Goal: Task Accomplishment & Management: Complete application form

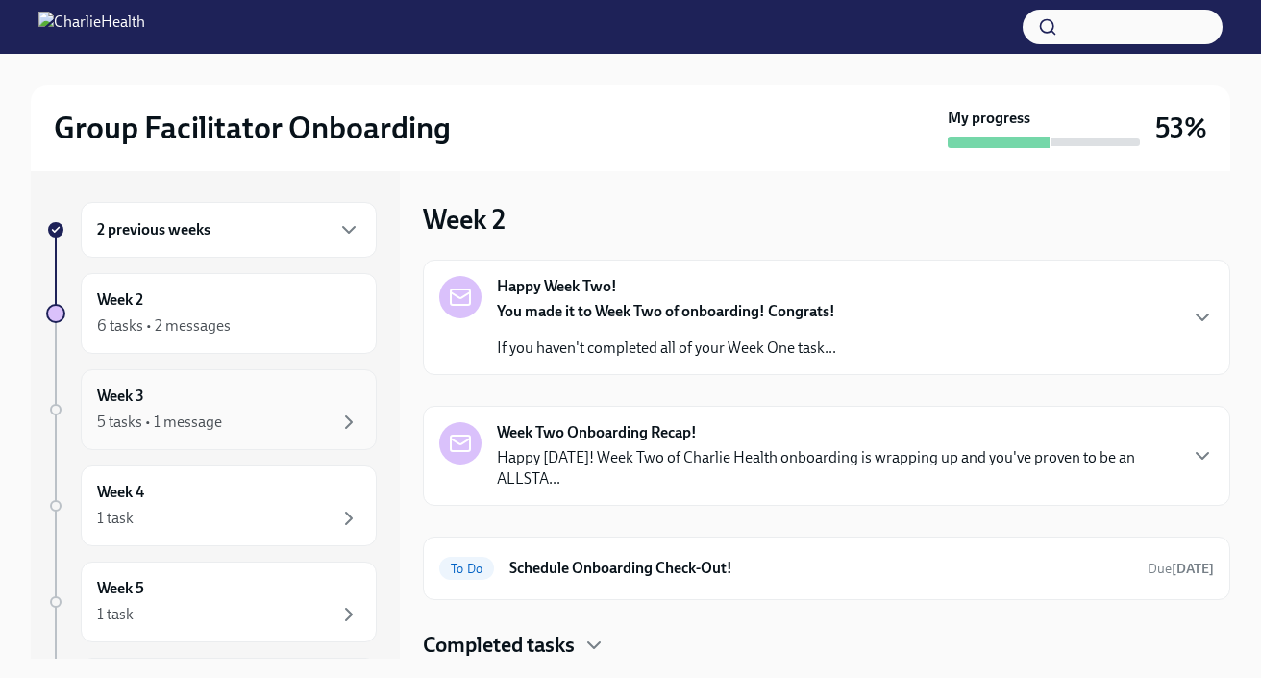
click at [268, 437] on div "Week 3 5 tasks • 1 message" at bounding box center [229, 409] width 296 height 81
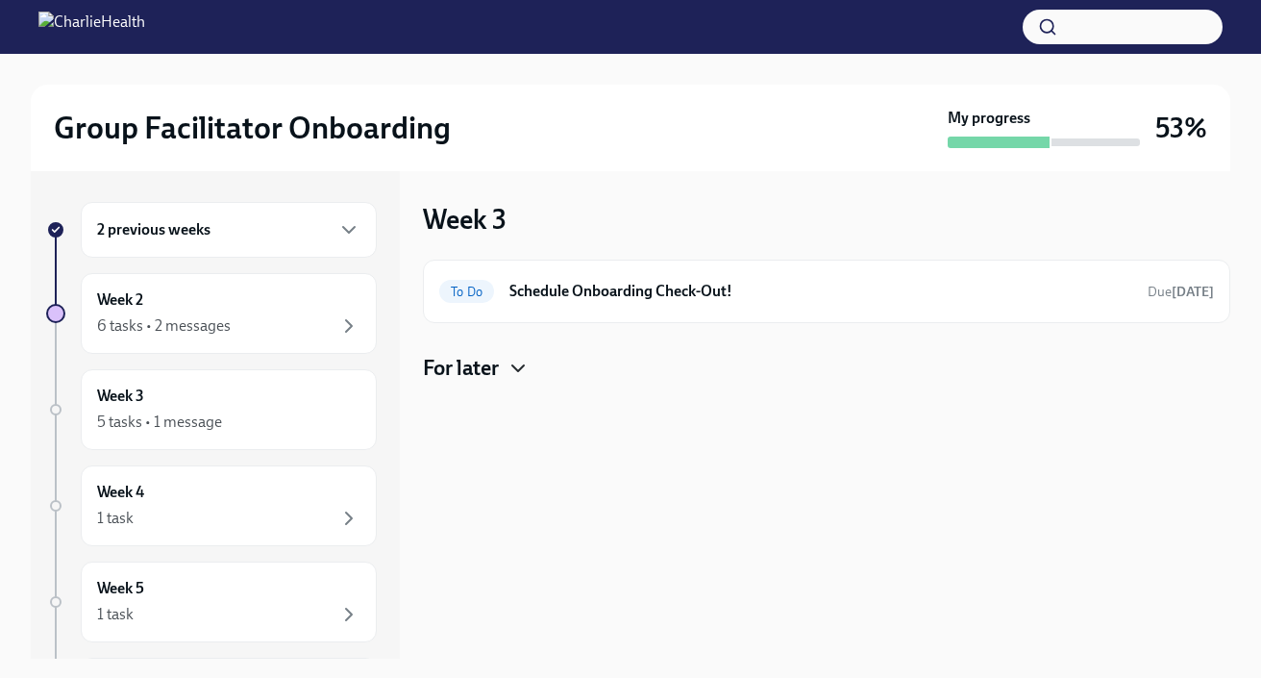
click at [510, 369] on icon "button" at bounding box center [518, 368] width 23 height 23
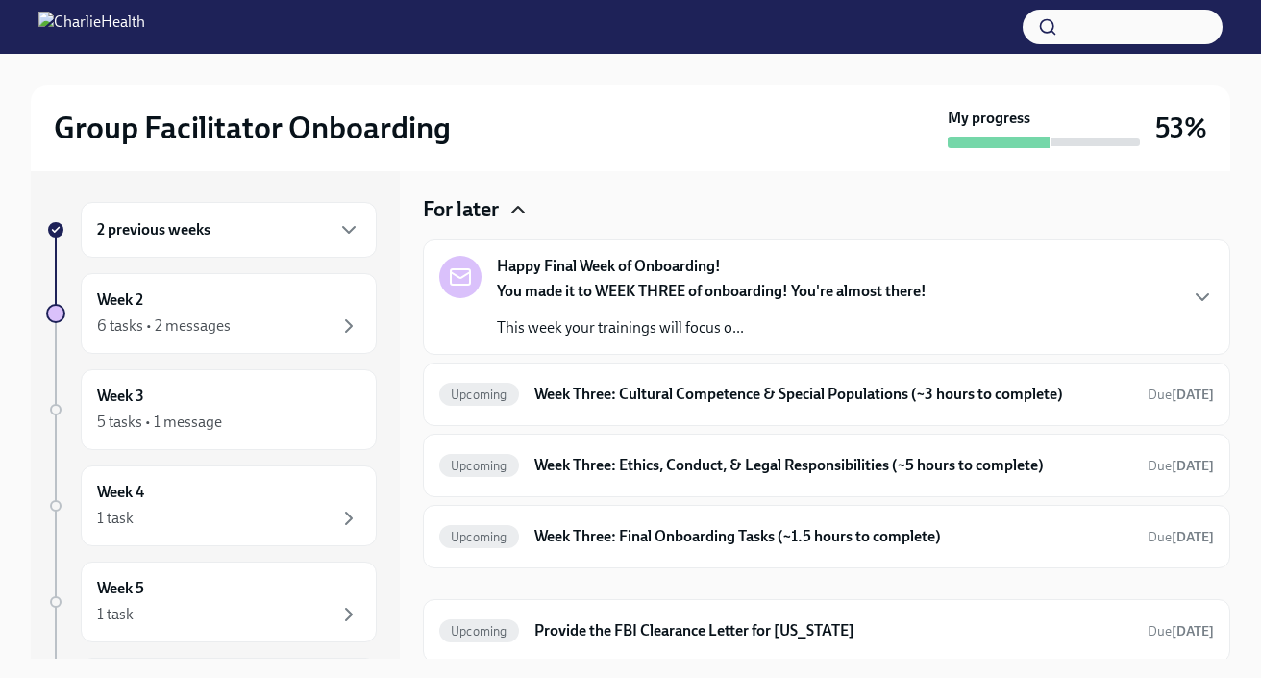
scroll to position [162, 0]
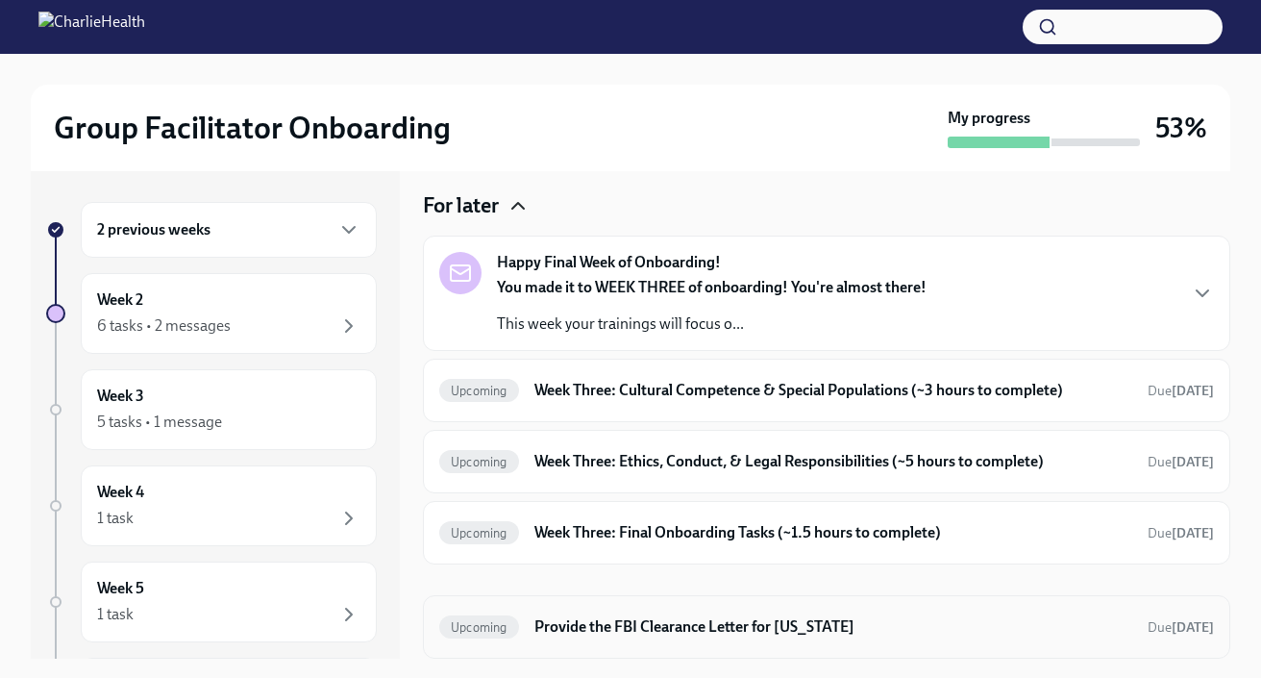
click at [919, 644] on div "Upcoming Provide the FBI Clearance Letter for [US_STATE] Due [DATE]" at bounding box center [827, 626] width 808 height 63
click at [915, 634] on h6 "Provide the FBI Clearance Letter for [US_STATE]" at bounding box center [833, 626] width 598 height 21
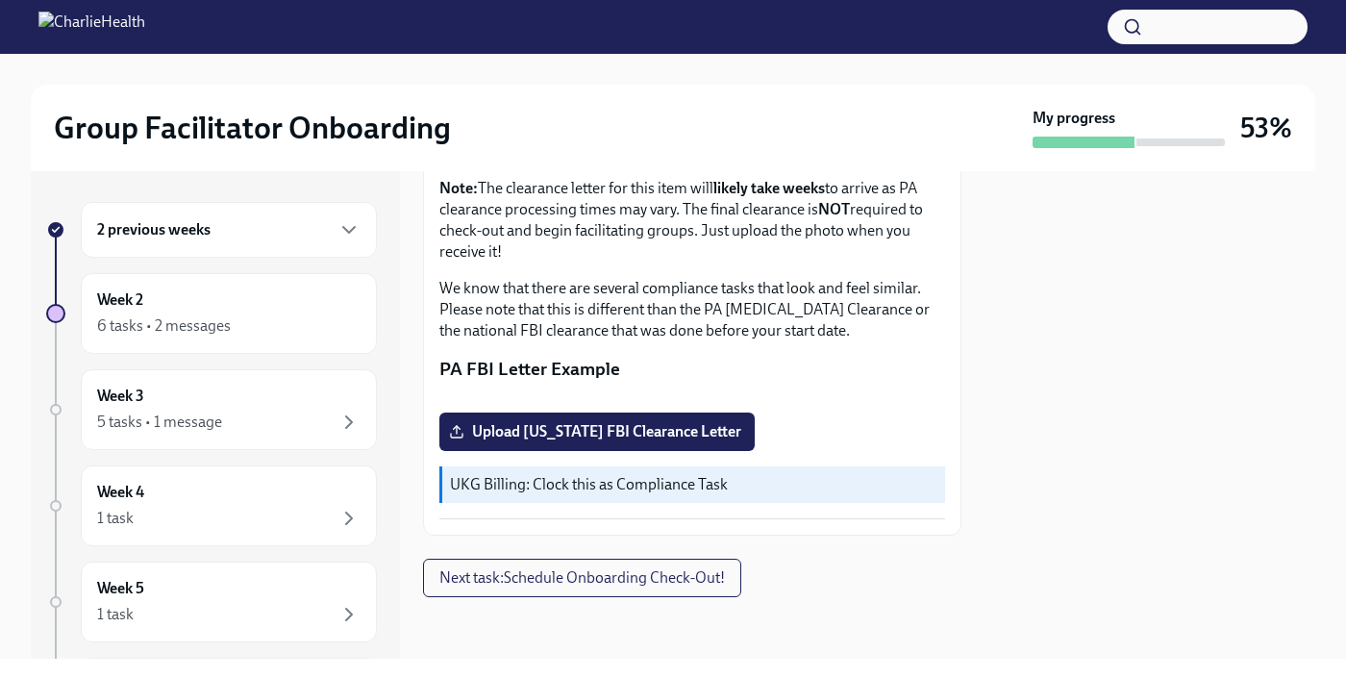
scroll to position [486, 0]
click at [732, 441] on span "Upload [US_STATE] FBI Clearance Letter" at bounding box center [597, 431] width 288 height 19
click at [0, 0] on input "Upload [US_STATE] FBI Clearance Letter" at bounding box center [0, 0] width 0 height 0
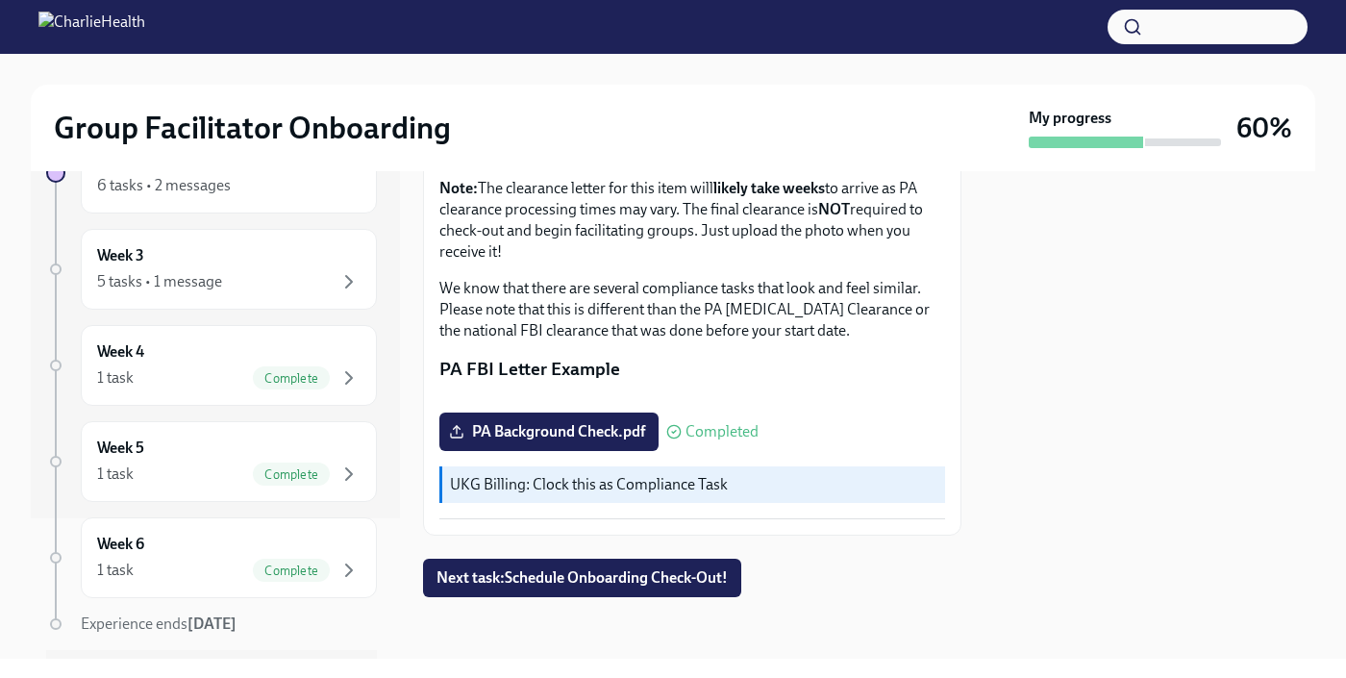
scroll to position [139, 0]
click at [234, 380] on div "1 task Complete" at bounding box center [228, 378] width 263 height 23
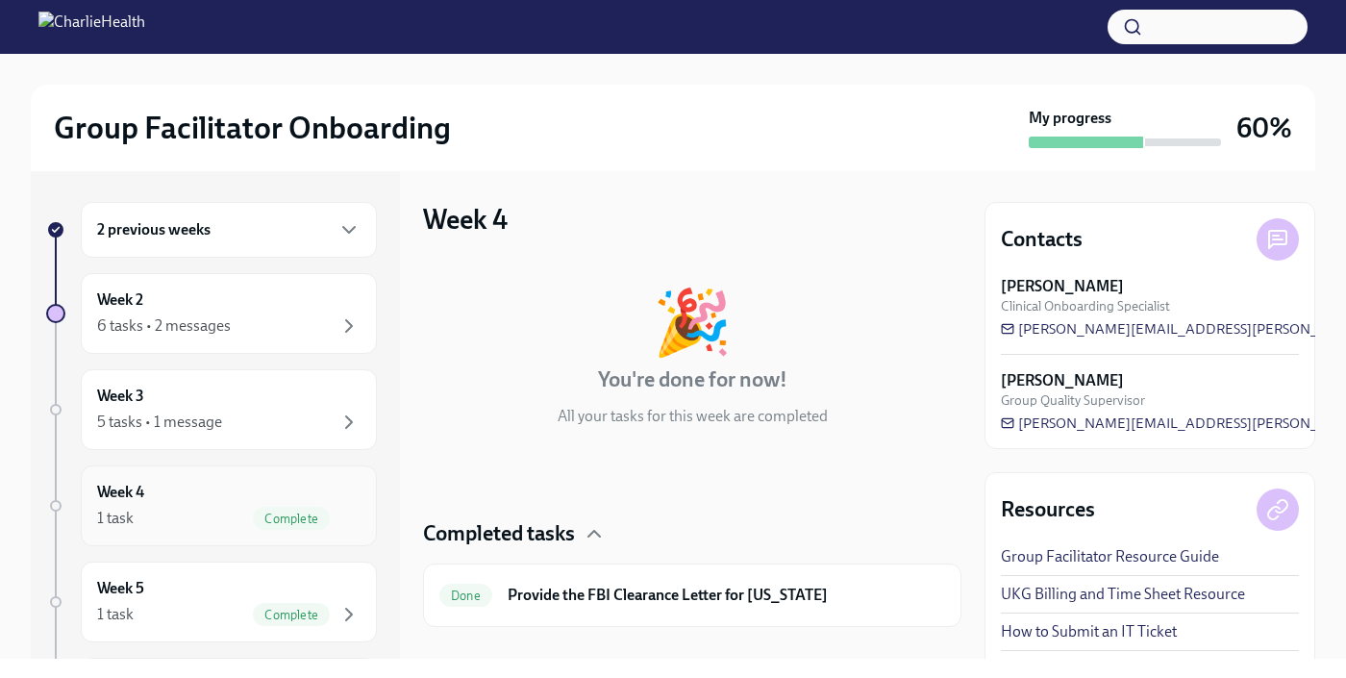
click at [188, 504] on div "Week 4 1 task Complete" at bounding box center [228, 506] width 263 height 48
click at [179, 583] on div "Week 5 1 task Complete" at bounding box center [228, 602] width 263 height 48
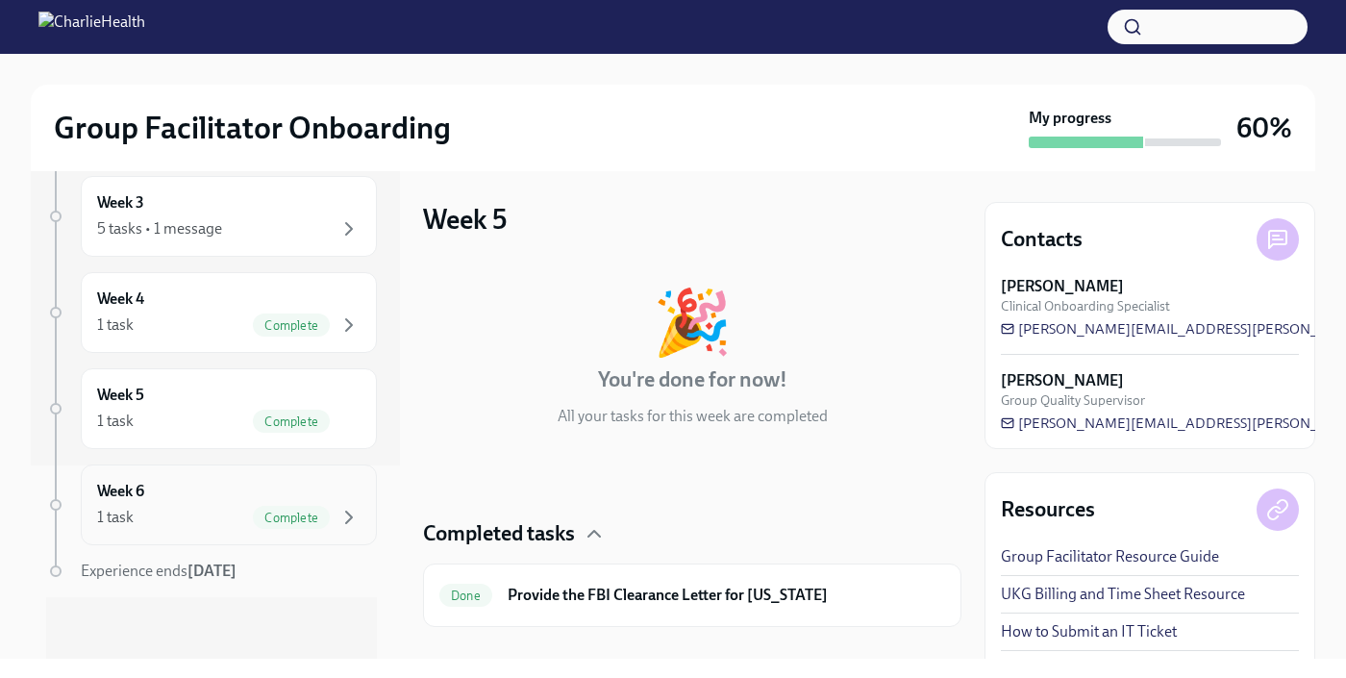
click at [253, 527] on div "Complete" at bounding box center [291, 517] width 77 height 23
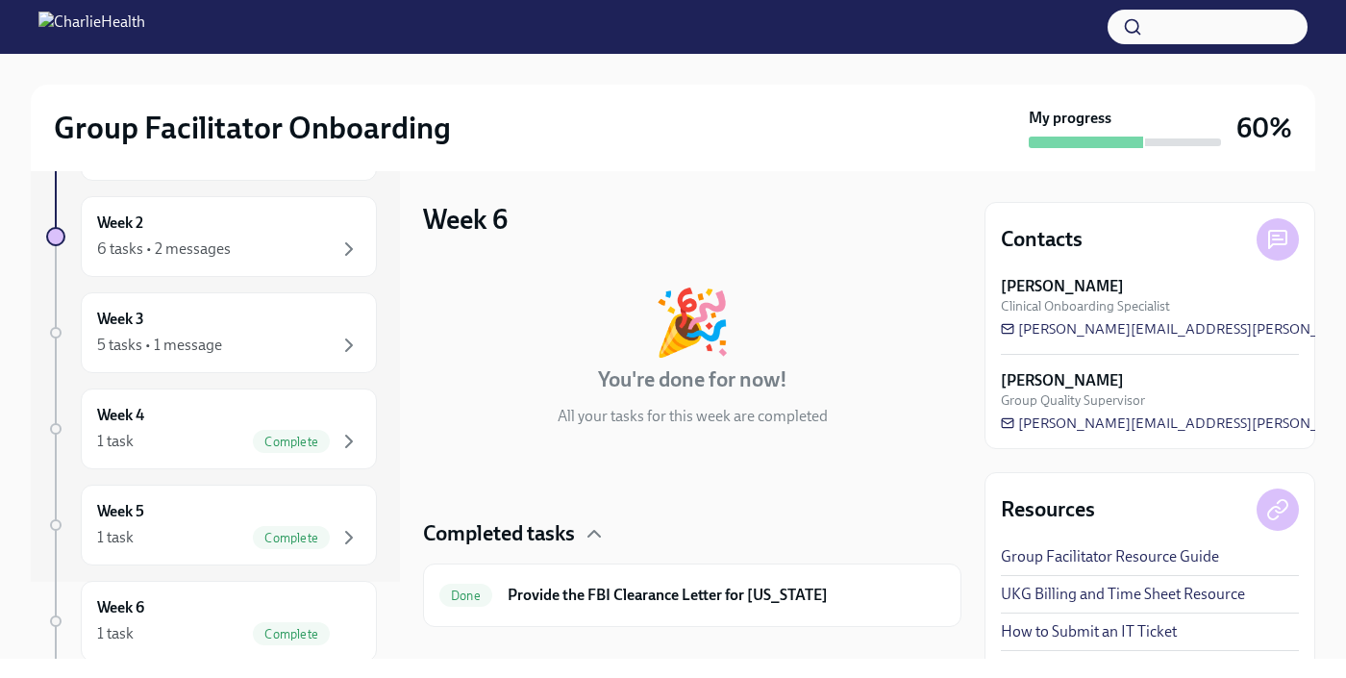
scroll to position [72, 0]
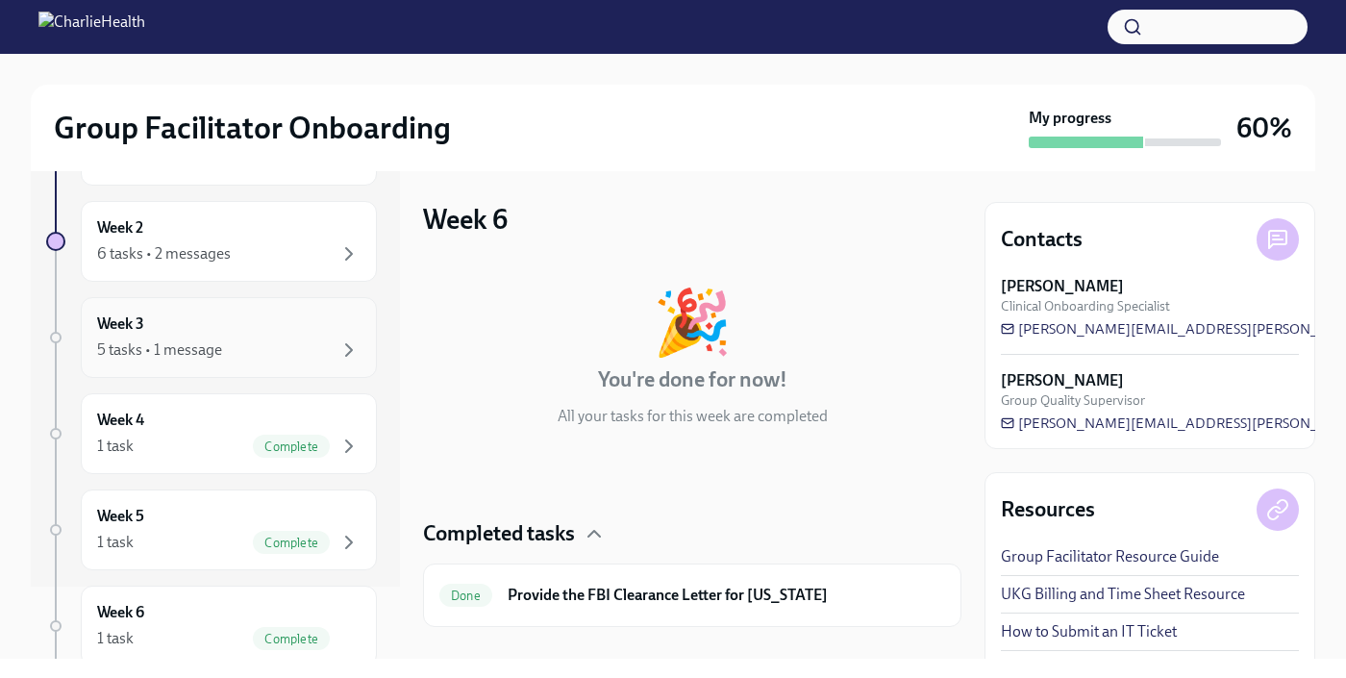
click at [240, 350] on div "5 tasks • 1 message" at bounding box center [228, 349] width 263 height 23
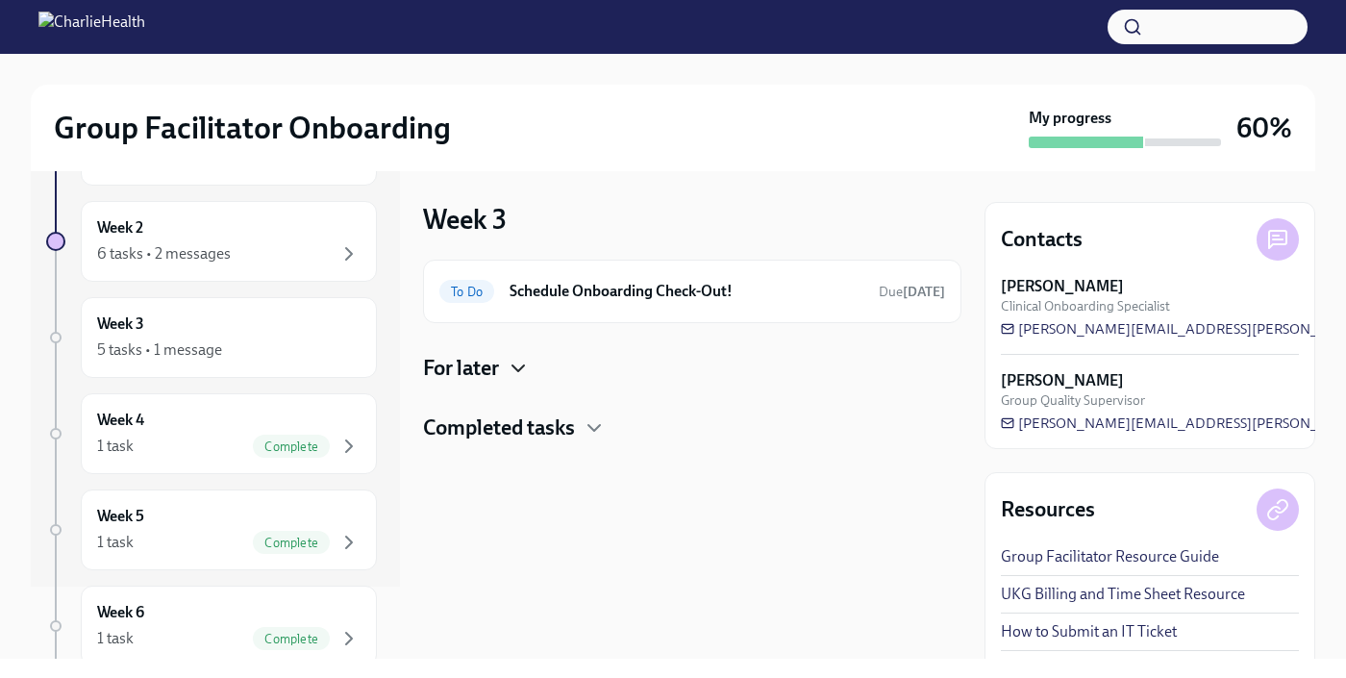
click at [513, 372] on icon "button" at bounding box center [518, 368] width 23 height 23
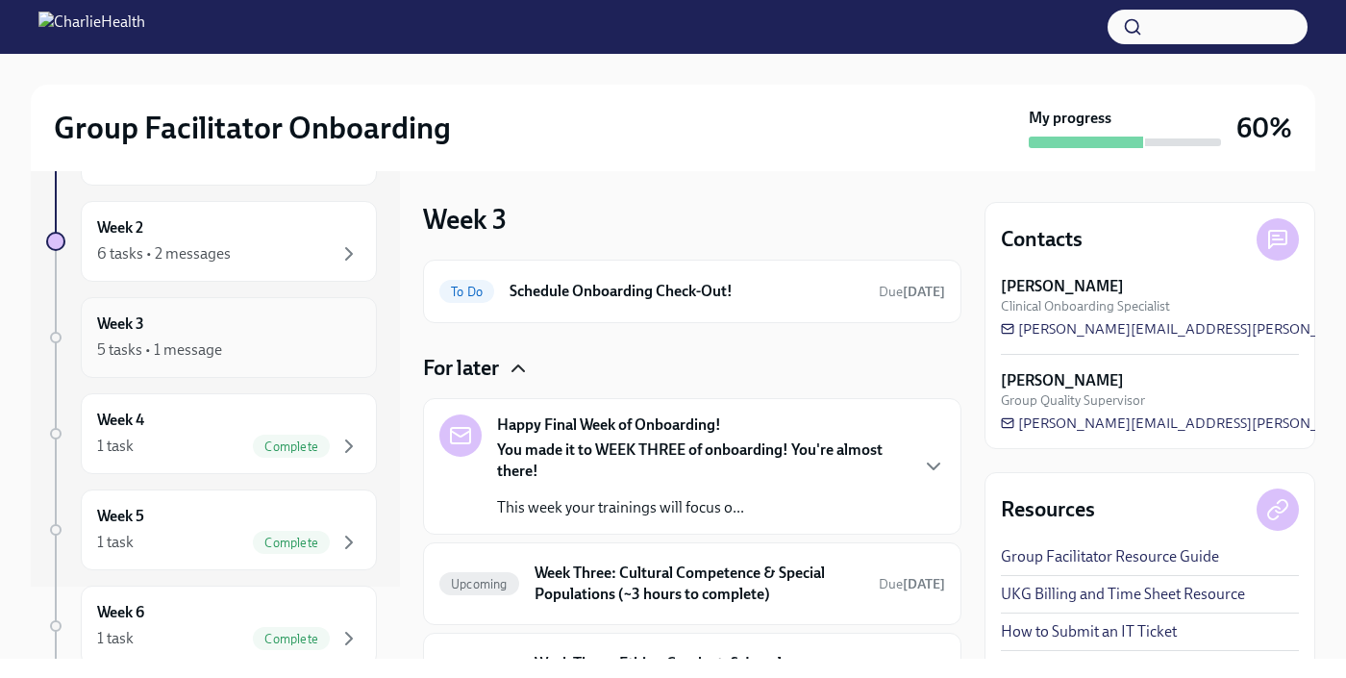
click at [185, 367] on div "Week 3 5 tasks • 1 message" at bounding box center [229, 337] width 296 height 81
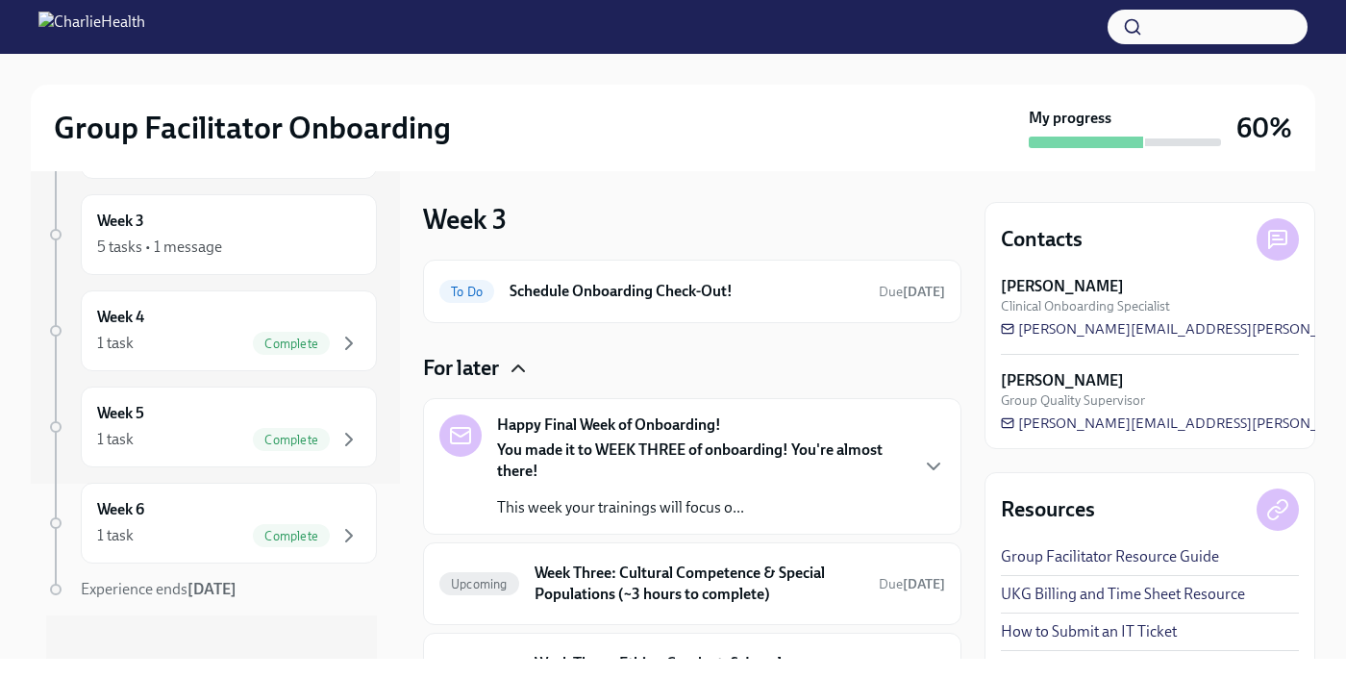
scroll to position [193, 0]
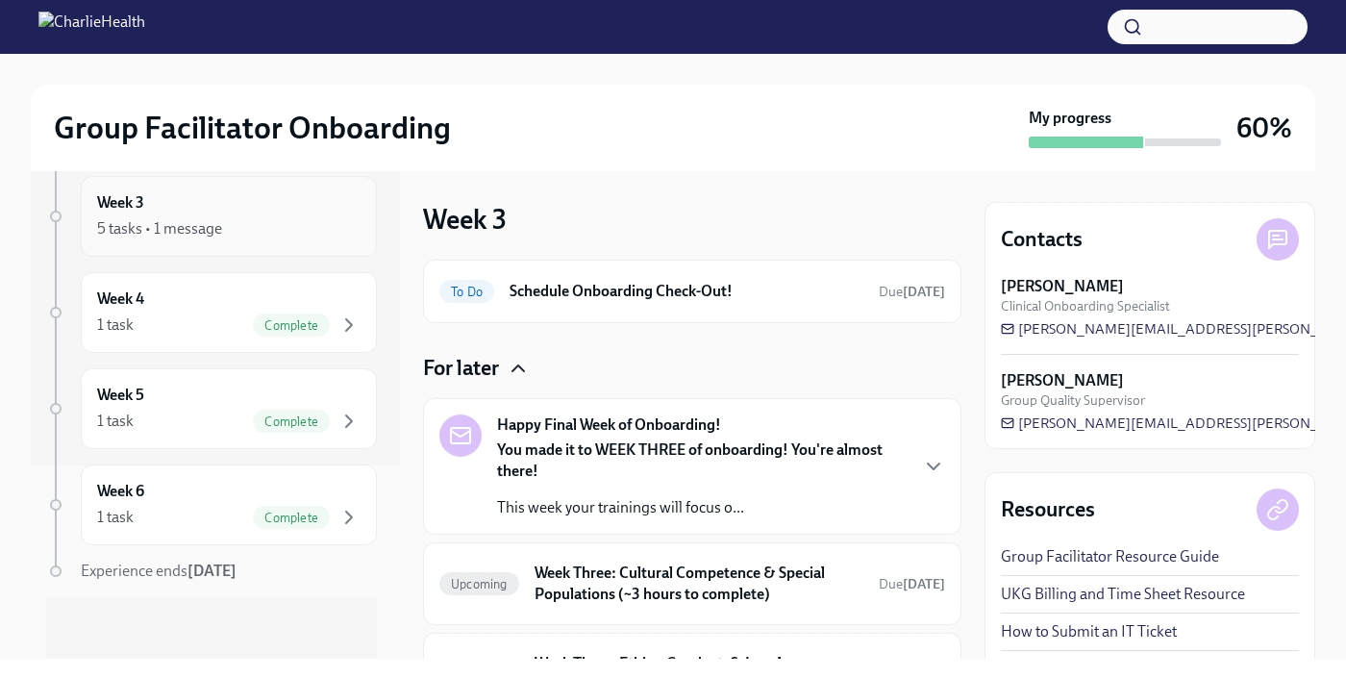
click at [238, 229] on div "5 tasks • 1 message" at bounding box center [228, 228] width 263 height 23
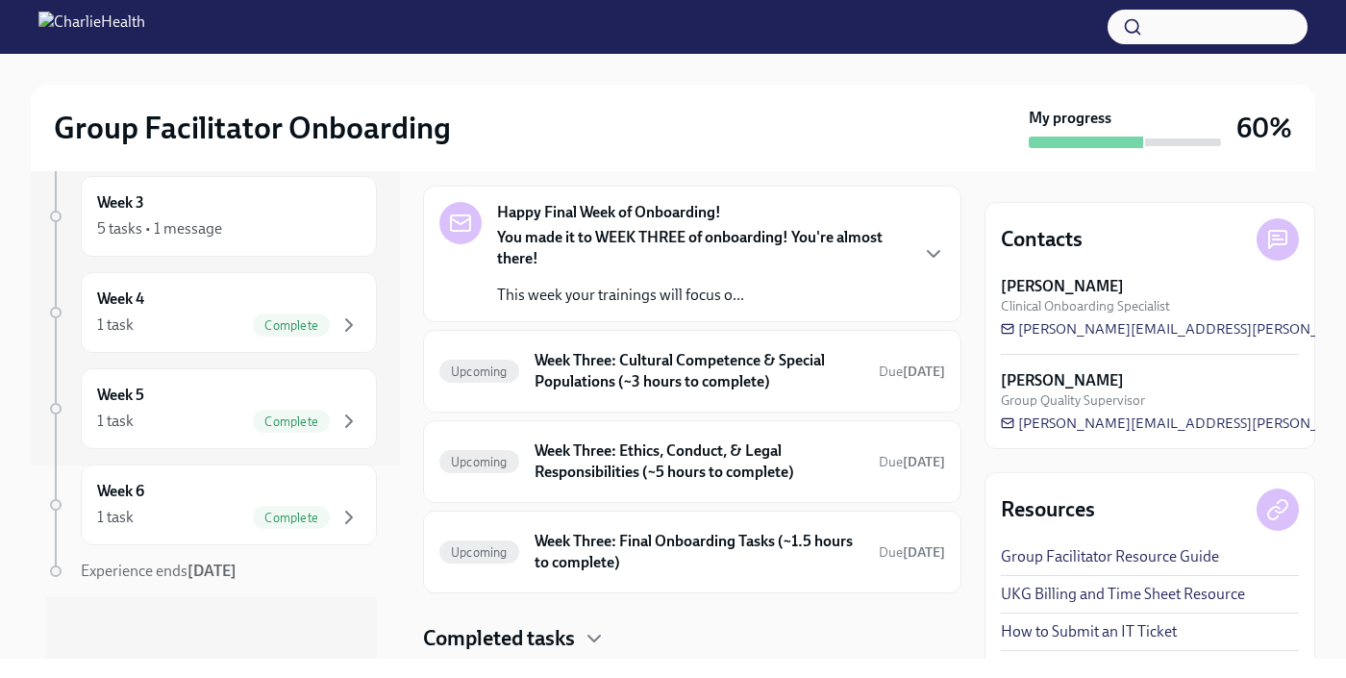
scroll to position [268, 0]
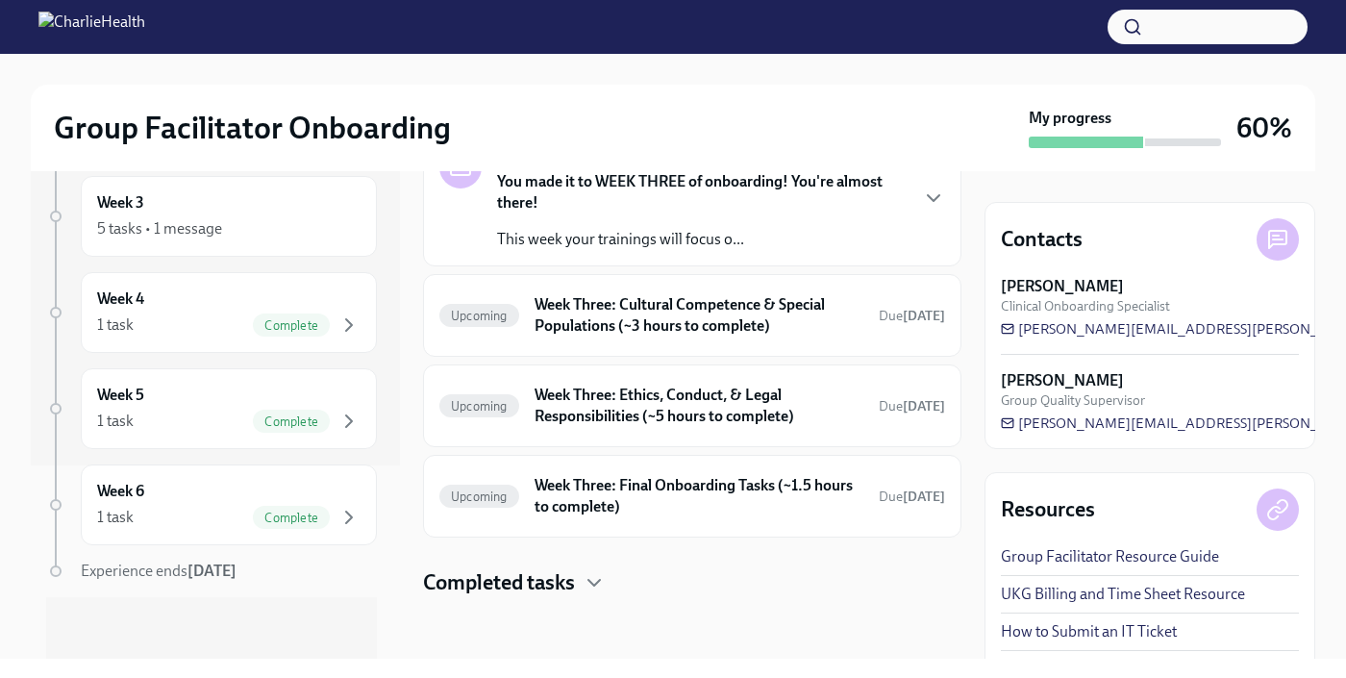
click at [548, 587] on h4 "Completed tasks" at bounding box center [499, 582] width 152 height 29
click at [601, 634] on h6 "Provide the FBI Clearance Letter for [US_STATE]" at bounding box center [726, 644] width 437 height 21
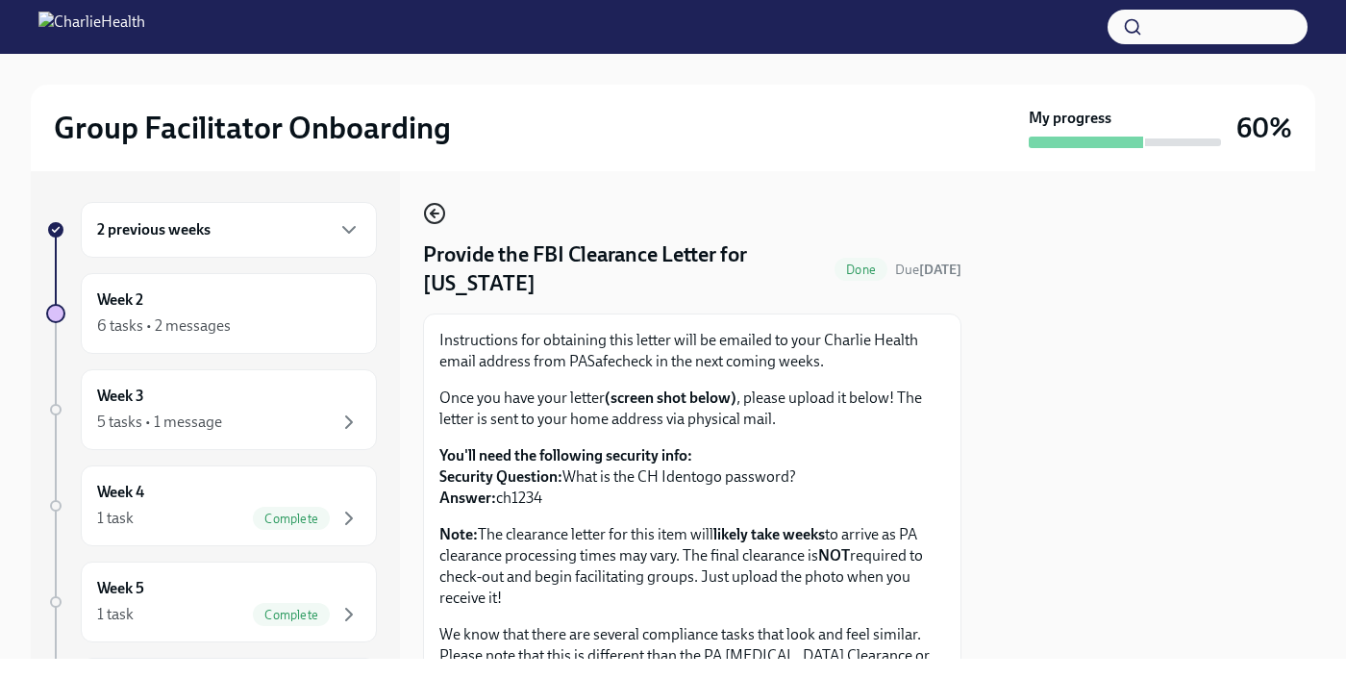
click at [439, 214] on icon "button" at bounding box center [434, 213] width 23 height 23
